Goal: Task Accomplishment & Management: Manage account settings

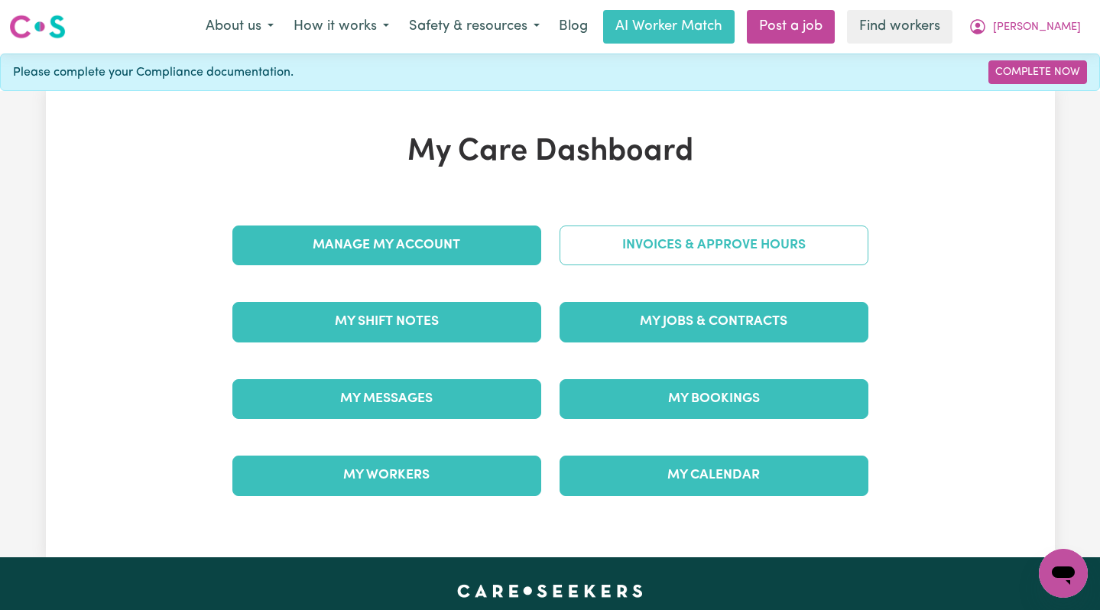
click at [744, 234] on link "Invoices & Approve Hours" at bounding box center [713, 245] width 309 height 40
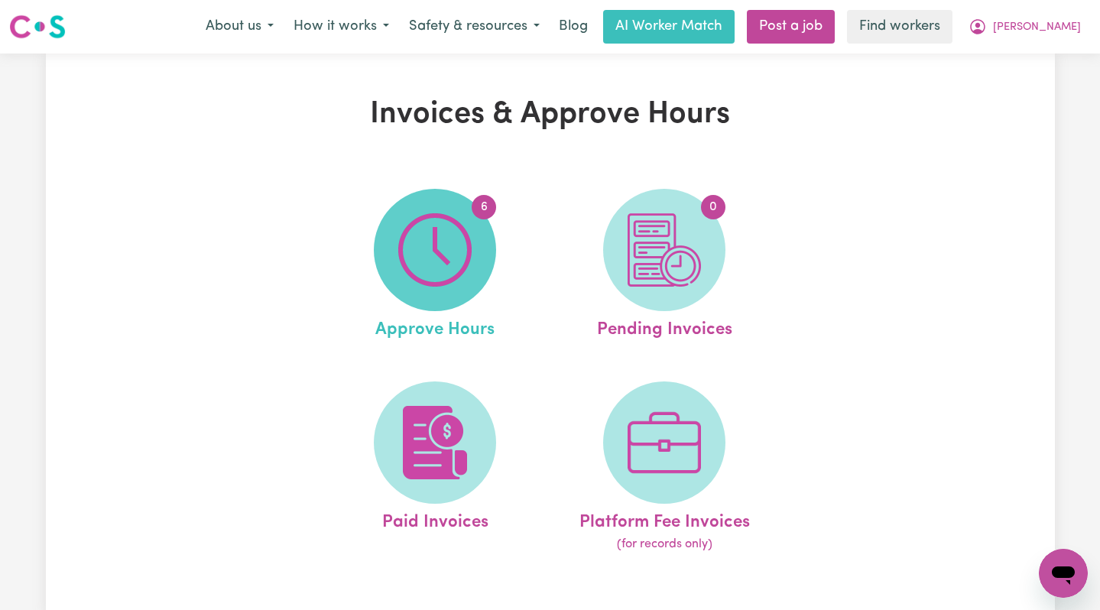
click at [422, 243] on img at bounding box center [434, 249] width 73 height 73
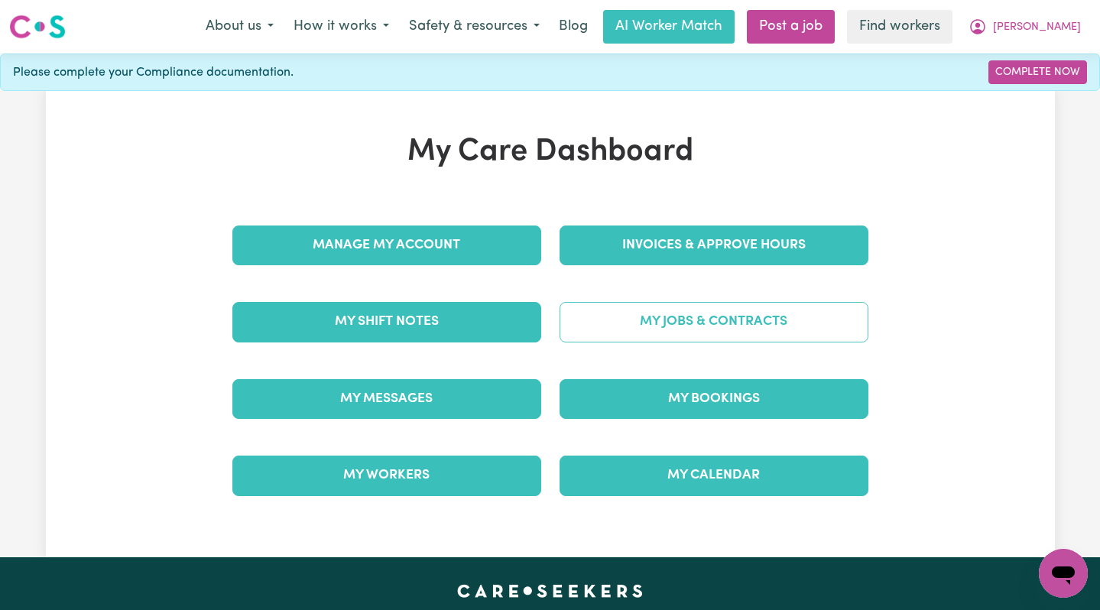
click at [757, 328] on link "My Jobs & Contracts" at bounding box center [713, 322] width 309 height 40
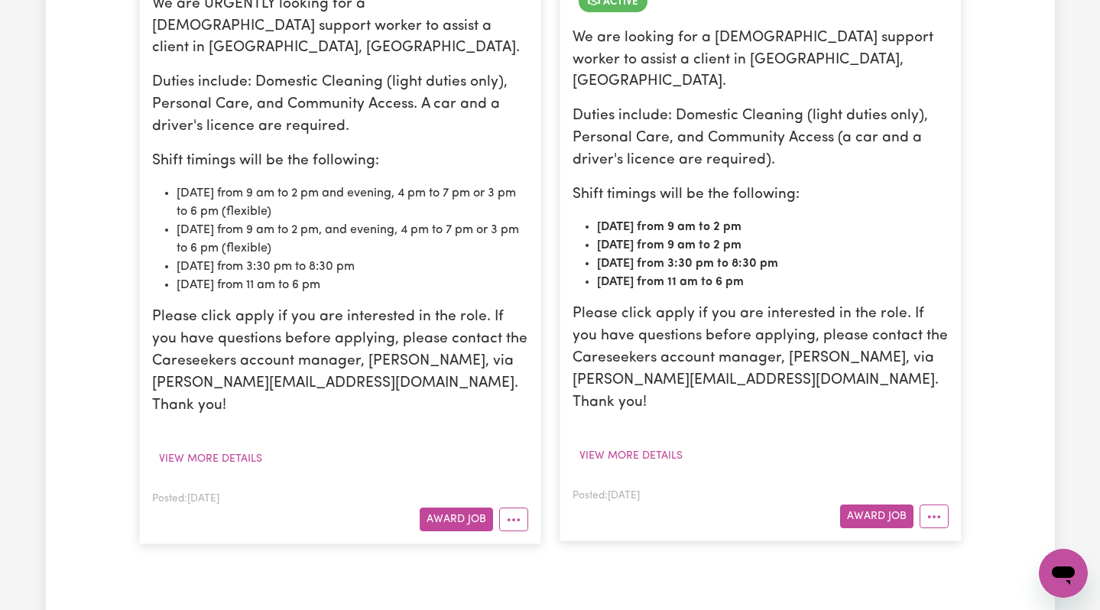
scroll to position [498, 0]
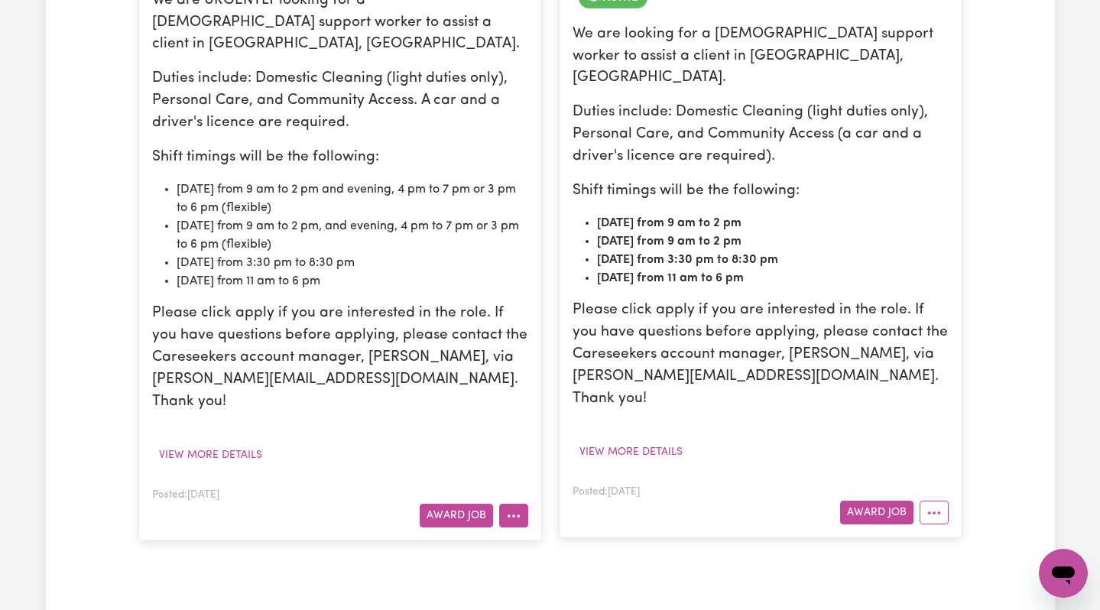
click at [514, 504] on button "More options" at bounding box center [513, 516] width 29 height 24
click at [942, 501] on button "More options" at bounding box center [933, 513] width 29 height 24
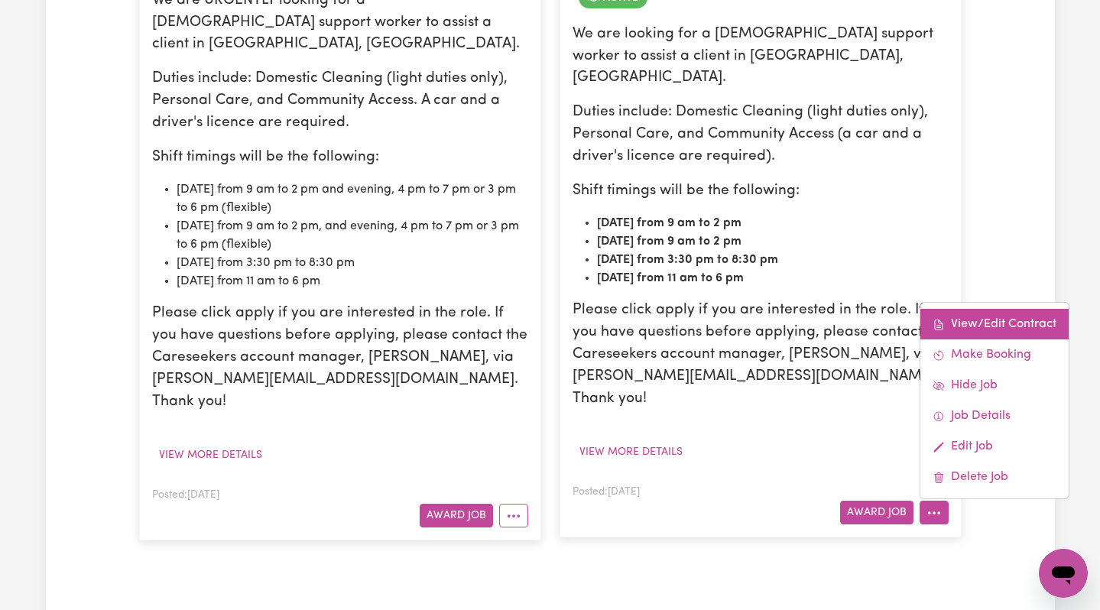
click at [968, 309] on link "View/Edit Contract" at bounding box center [994, 324] width 148 height 31
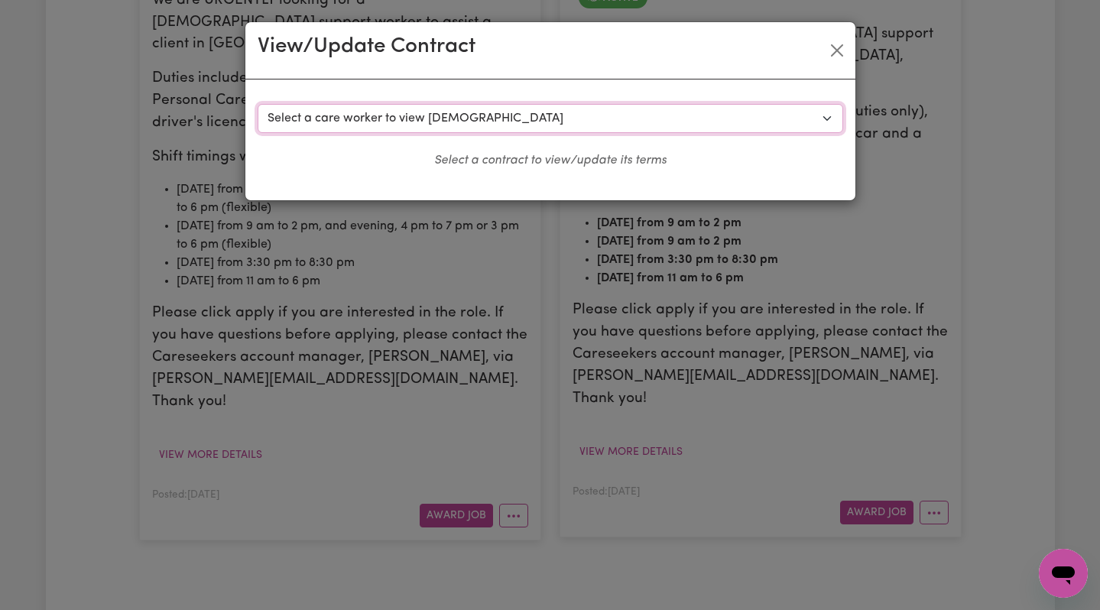
click at [625, 109] on select "Select a care worker to view [DEMOGRAPHIC_DATA] #10172 - [PERSON_NAME] (contrac…" at bounding box center [550, 118] width 585 height 29
select select "9791"
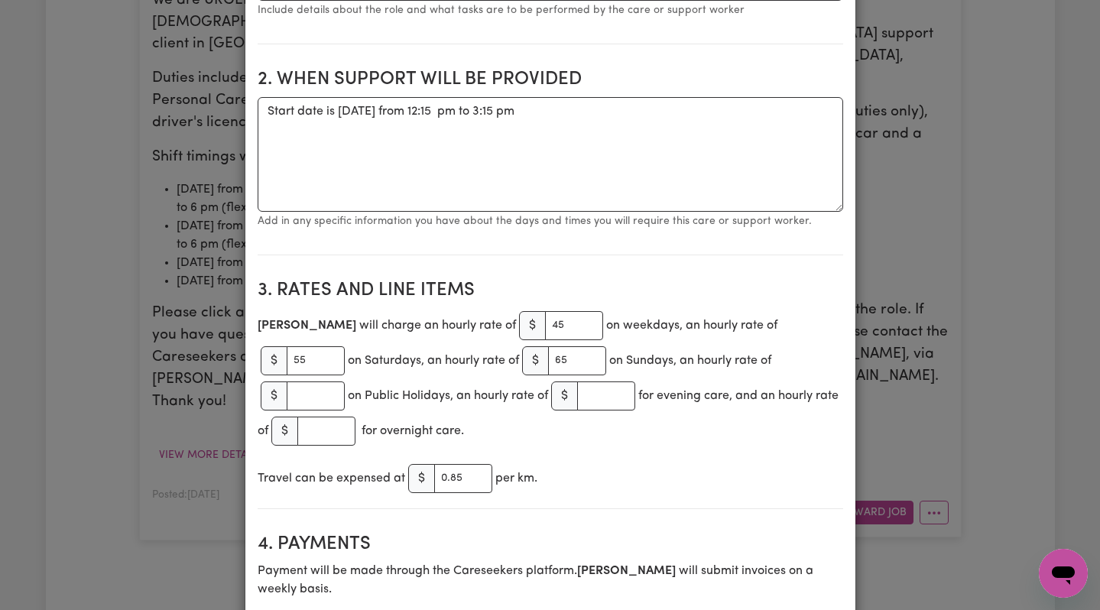
scroll to position [518, 0]
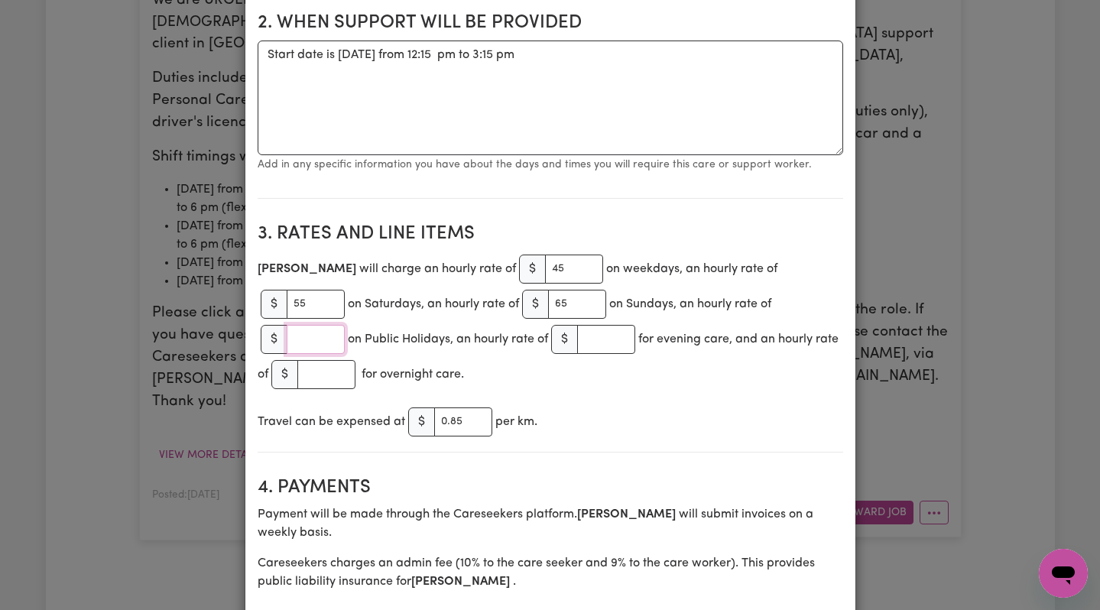
click at [345, 325] on input "number" at bounding box center [316, 339] width 58 height 29
type input "85"
click at [617, 353] on div "[PERSON_NAME] will charge an hourly rate of $ 45 on weekdays, an hourly rate of…" at bounding box center [550, 321] width 585 height 141
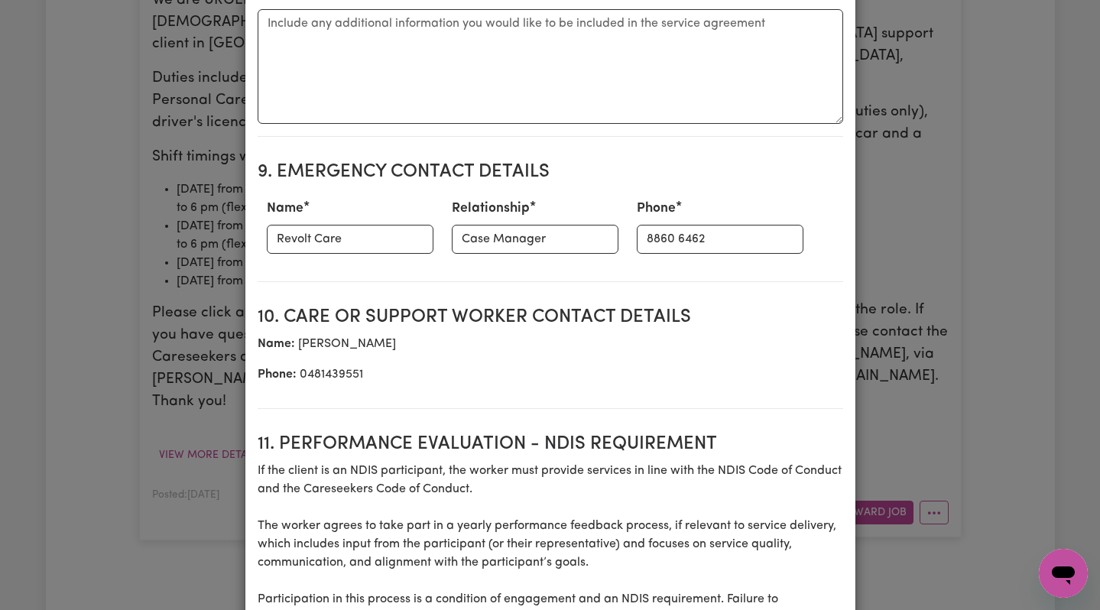
scroll to position [2067, 0]
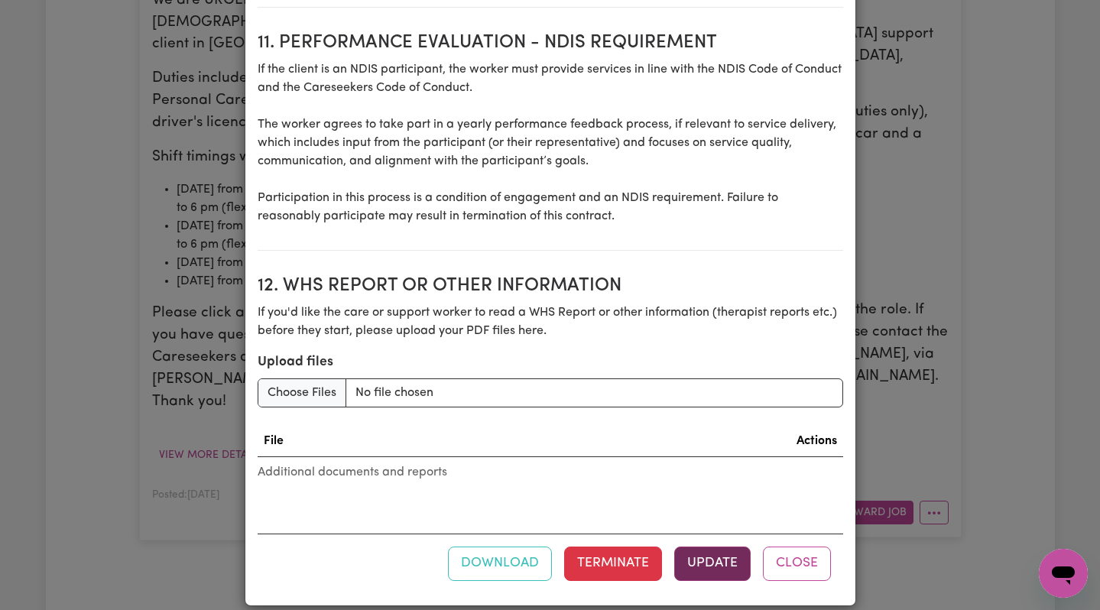
click at [719, 556] on button "Update" at bounding box center [712, 563] width 76 height 34
